Goal: Check status: Check status

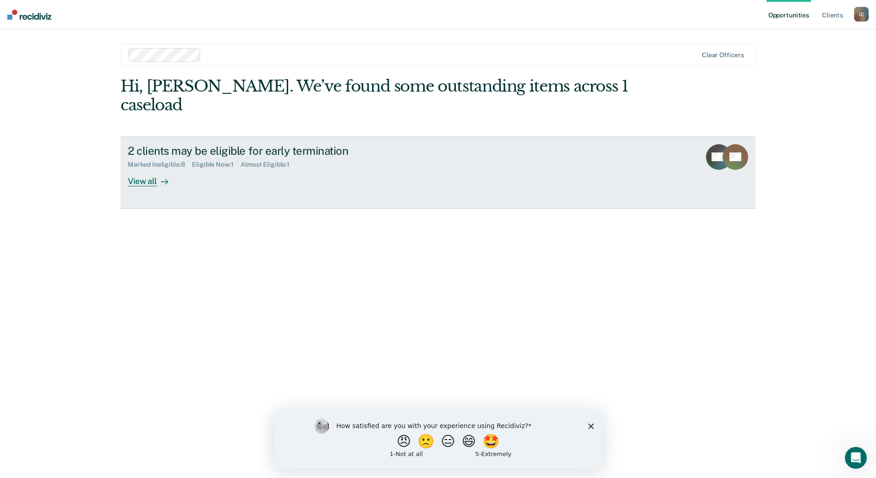
click at [140, 169] on div "View all" at bounding box center [153, 178] width 51 height 18
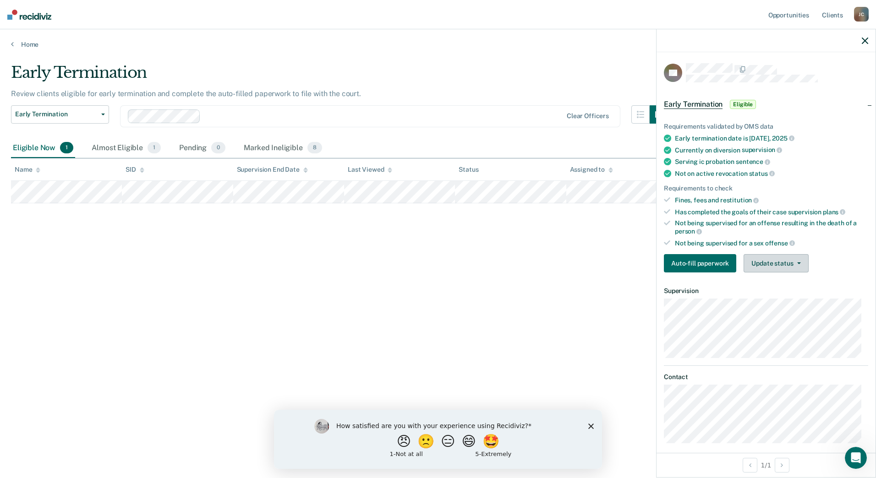
click at [787, 268] on button "Update status" at bounding box center [776, 263] width 65 height 18
click at [137, 147] on div "Almost Eligible 1" at bounding box center [126, 148] width 73 height 20
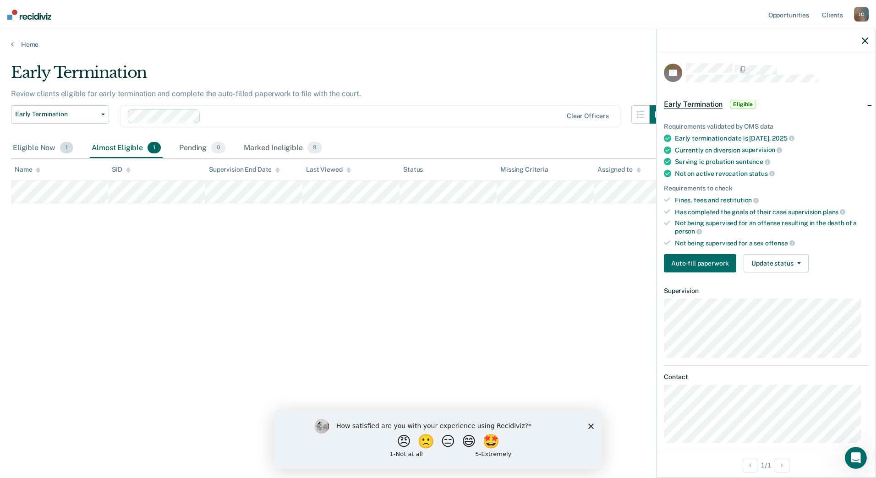
click at [43, 145] on div "Eligible Now 1" at bounding box center [43, 148] width 64 height 20
